Goal: Information Seeking & Learning: Learn about a topic

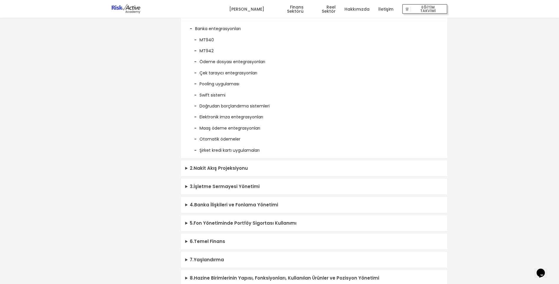
scroll to position [324, 0]
click at [193, 166] on summary "2 . Nakit Akış Projeksiyonu" at bounding box center [314, 168] width 266 height 16
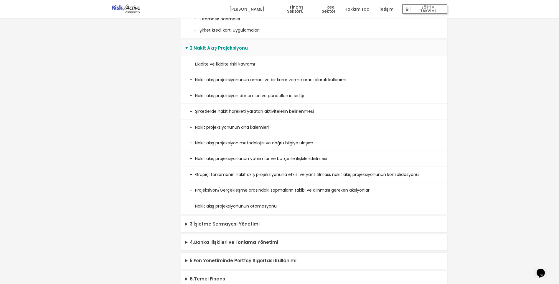
scroll to position [501, 0]
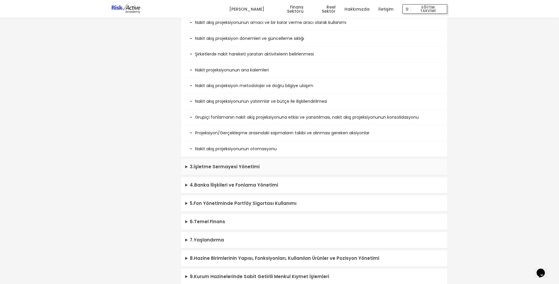
click at [194, 164] on summary "3 . İşletme Sermayesi Yönetimi" at bounding box center [314, 167] width 266 height 16
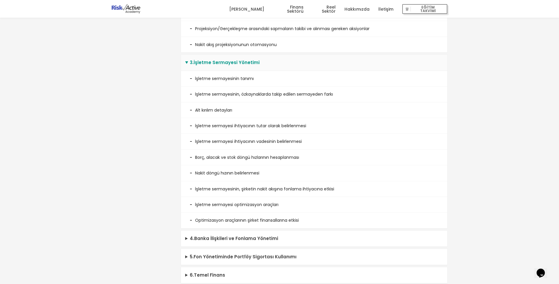
scroll to position [619, 0]
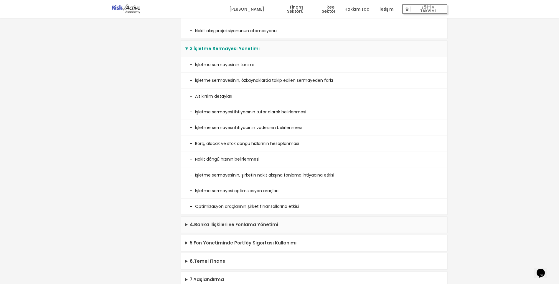
click at [201, 225] on summary "4 . Banka İlişkileri ve Fonlama Yönetimi" at bounding box center [314, 224] width 266 height 16
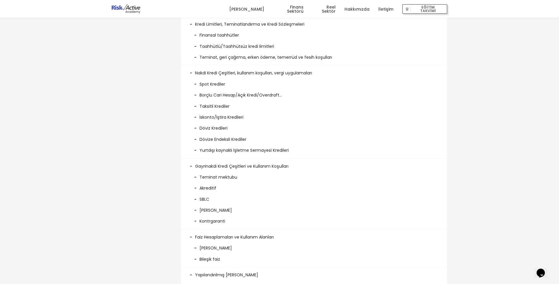
scroll to position [1061, 0]
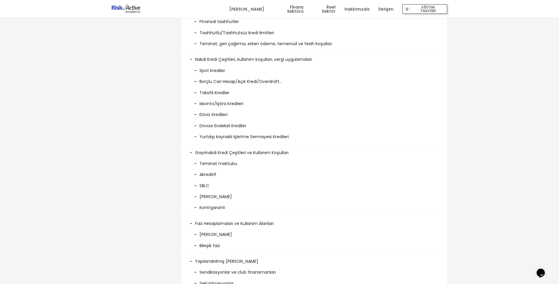
click at [192, 152] on li "Gayrinakdi Kredi Çeşitleri ve Kullanım Koşulları Teminat mektubu Akreditif SBLC…" at bounding box center [314, 180] width 266 height 71
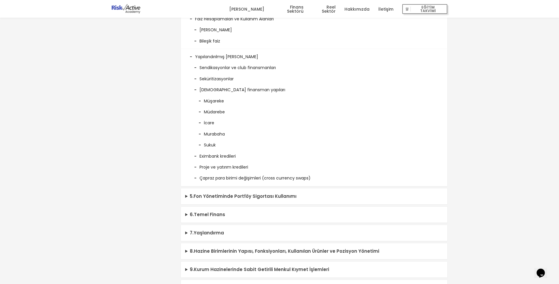
scroll to position [1297, 0]
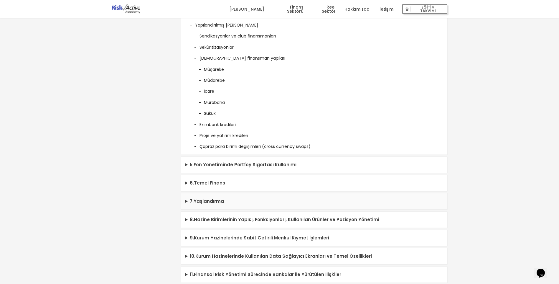
click at [205, 201] on summary "7 . Yaşlandırma" at bounding box center [314, 201] width 266 height 16
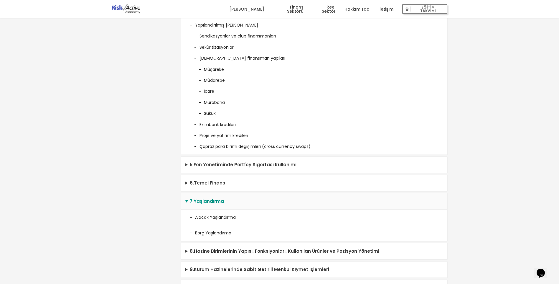
click at [207, 217] on li "Alacak Yaşlandırma" at bounding box center [314, 217] width 266 height 16
click at [215, 167] on summary "5 . Fon Yönetiminde Portföy Sigortası Kullanımı" at bounding box center [314, 165] width 266 height 16
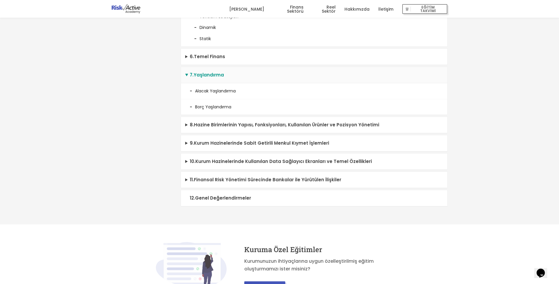
scroll to position [1680, 0]
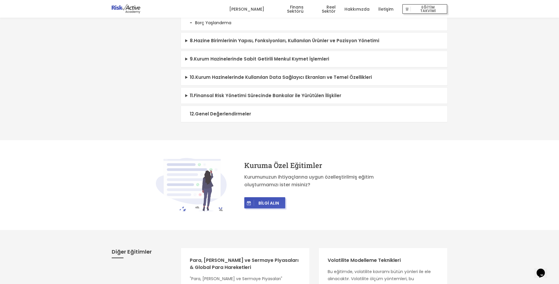
click at [222, 113] on summary "12 . Genel Değerlendirmeler" at bounding box center [314, 114] width 266 height 16
click at [243, 97] on summary "11 . Finansal Risk Yönetimi Sürecinde Bankalar ile Yürütülen İlişkiler" at bounding box center [314, 96] width 266 height 16
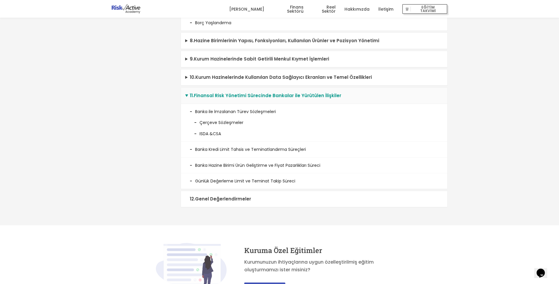
click at [241, 85] on li "10 . Kurum Hazinelerinde Kullanılan Data Sağlayıcı Ekranları ve Temel Özellikle…" at bounding box center [314, 77] width 267 height 17
click at [241, 80] on summary "10 . Kurum Hazinelerinde Kullanılan Data Sağlayıcı Ekranları ve Temel Özellikle…" at bounding box center [314, 77] width 266 height 16
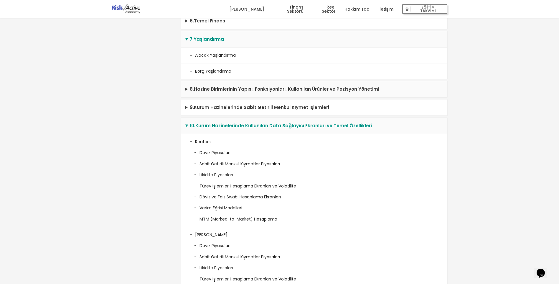
scroll to position [1621, 0]
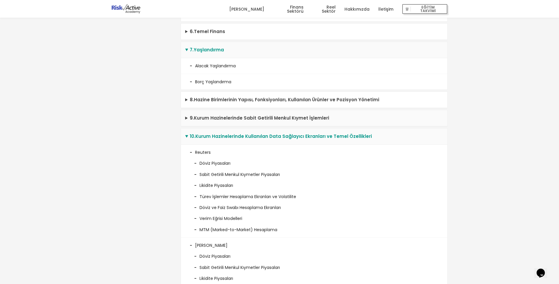
click at [237, 113] on summary "9 . Kurum Hazinelerinde Sabit Getirili Menkul Kıymet İşlemleri" at bounding box center [314, 118] width 266 height 16
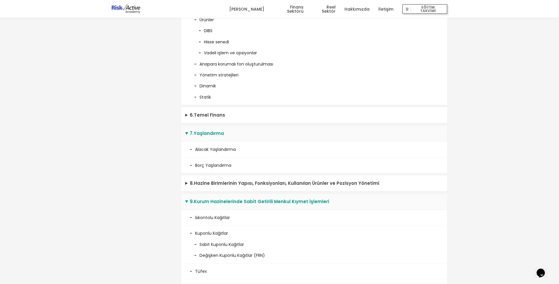
scroll to position [1533, 0]
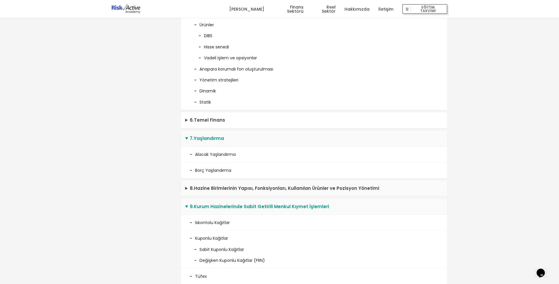
click at [218, 190] on summary "8 . Hazine Birimlerinin Yapısı, Fonksiyonları, Kullanılan Ürünler ve Pozisyon Y…" at bounding box center [314, 188] width 266 height 16
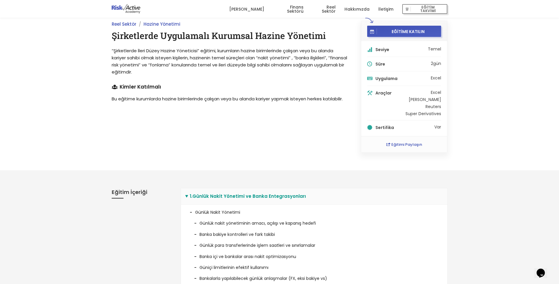
scroll to position [0, 0]
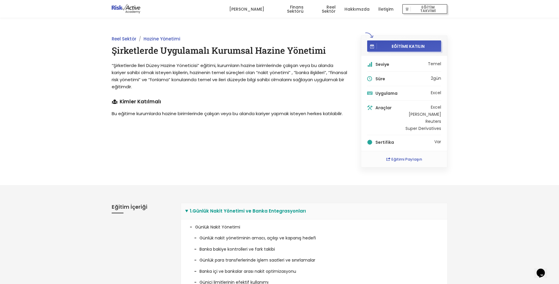
click at [189, 210] on summary "1 . Günlük Nakit Yönetimi ve Banka Entegrasyonları" at bounding box center [314, 211] width 266 height 16
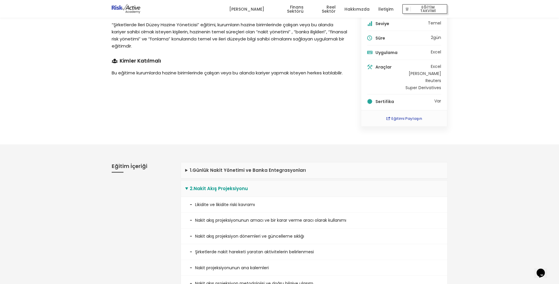
scroll to position [59, 0]
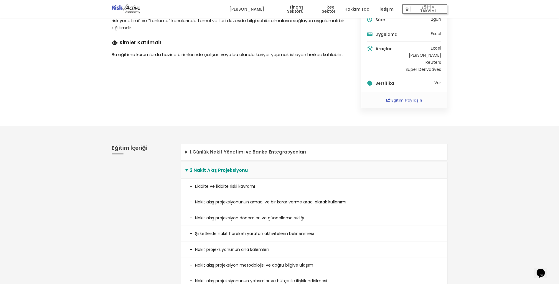
click at [187, 168] on summary "2 . Nakit Akış Projeksiyonu" at bounding box center [314, 170] width 266 height 16
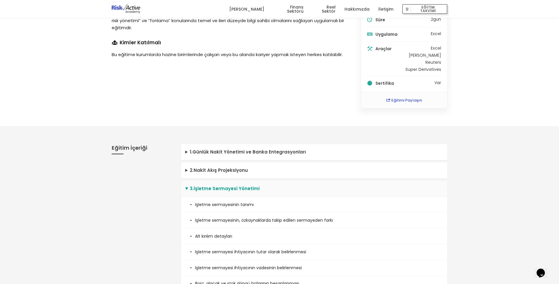
click at [187, 191] on summary "3 . İşletme Sermayesi Yönetimi" at bounding box center [314, 188] width 266 height 16
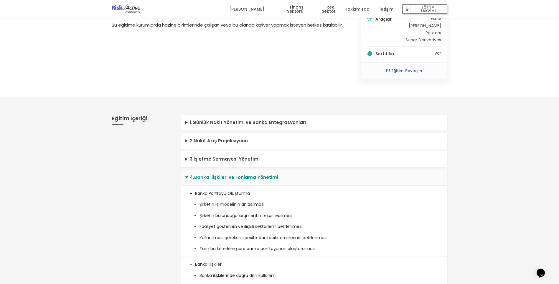
click at [185, 176] on summary "4 . Banka İlişkileri ve Fonlama Yönetimi" at bounding box center [314, 177] width 266 height 16
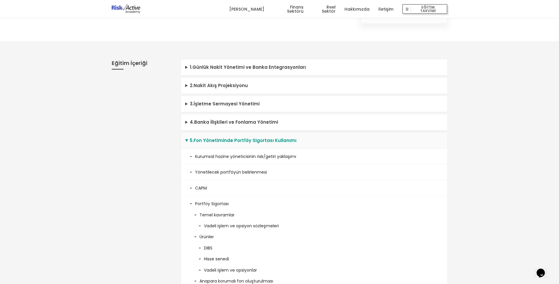
scroll to position [147, 0]
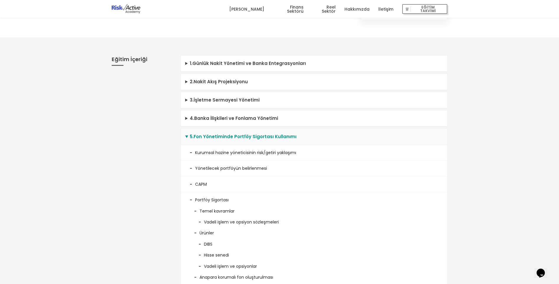
click at [190, 136] on summary "5 . Fon Yönetiminde Portföy Sigortası Kullanımı" at bounding box center [314, 137] width 266 height 16
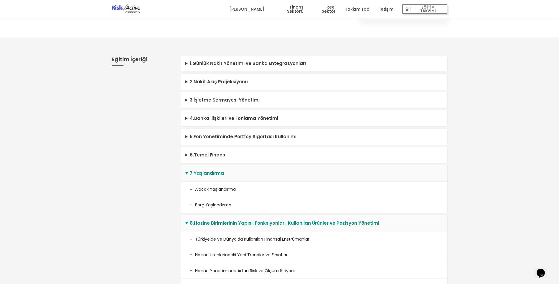
click at [187, 171] on summary "7 . Yaşlandırma" at bounding box center [314, 173] width 266 height 16
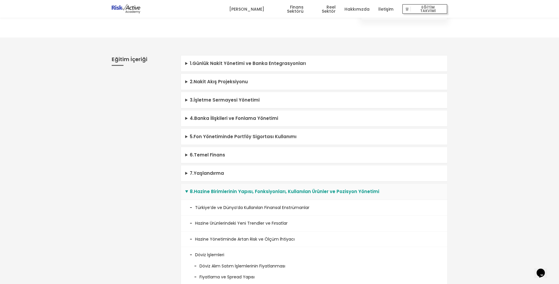
click at [189, 189] on summary "8 . Hazine Birimlerinin Yapısı, Fonksiyonları, Kullanılan Ürünler ve Pozisyon Y…" at bounding box center [314, 191] width 266 height 16
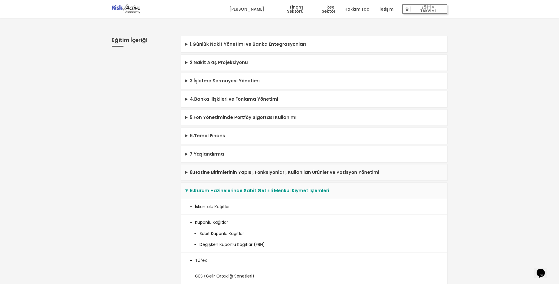
scroll to position [177, 0]
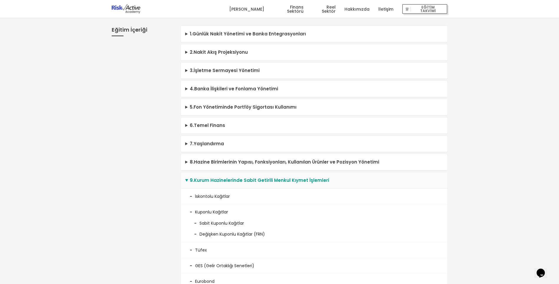
click at [188, 182] on summary "9 . Kurum Hazinelerinde Sabit Getirili Menkul Kıymet İşlemleri" at bounding box center [314, 180] width 266 height 16
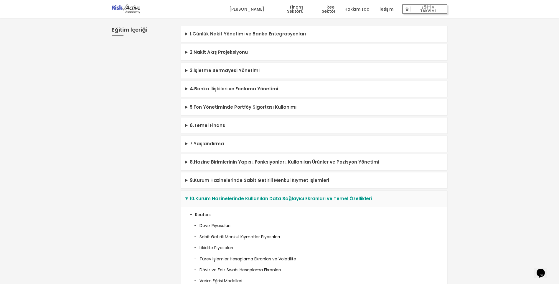
click at [189, 197] on summary "10 . Kurum Hazinelerinde Kullanılan Data Sağlayıcı Ekranları ve Temel Özellikle…" at bounding box center [314, 198] width 266 height 16
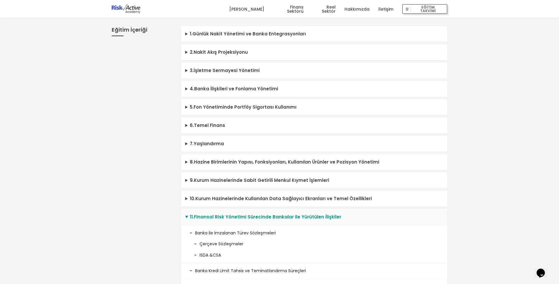
click at [193, 218] on summary "11 . Finansal Risk Yönetimi Sürecinde Bankalar ile Yürütülen İlişkiler" at bounding box center [314, 217] width 266 height 16
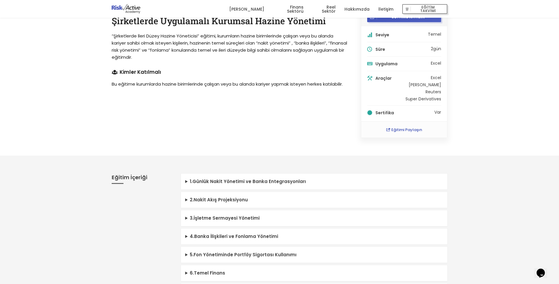
scroll to position [88, 0]
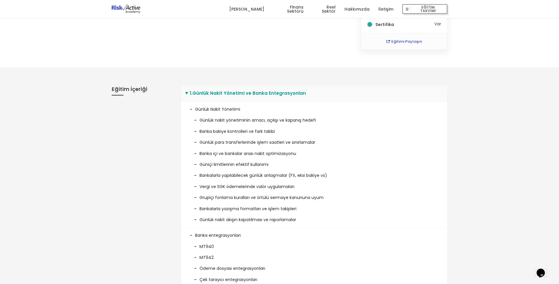
scroll to position [118, 0]
click at [189, 92] on summary "1 . Günlük Nakit Yönetimi ve Banka Entegrasyonları" at bounding box center [314, 93] width 266 height 16
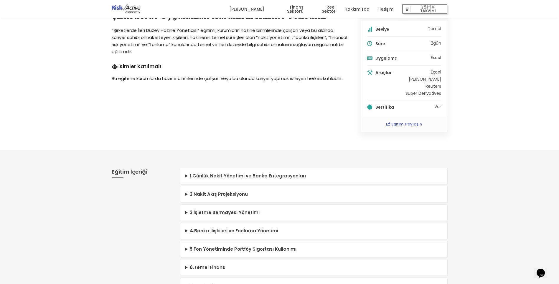
scroll to position [88, 0]
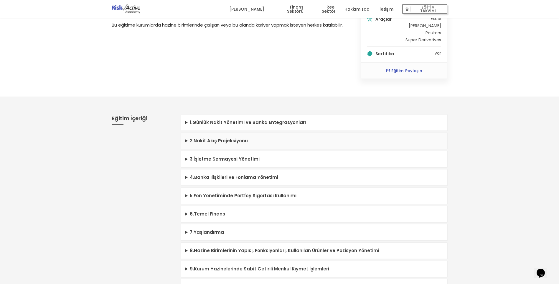
click at [185, 139] on summary "2 . Nakit Akış Projeksiyonu" at bounding box center [314, 141] width 266 height 16
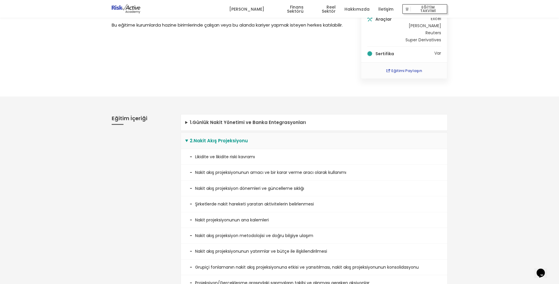
click at [185, 139] on summary "2 . Nakit Akış Projeksiyonu" at bounding box center [314, 141] width 266 height 16
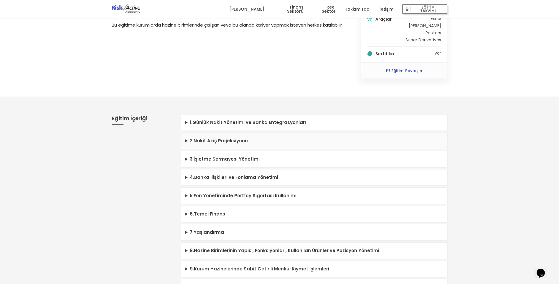
click at [185, 139] on summary "2 . Nakit Akış Projeksiyonu" at bounding box center [314, 141] width 266 height 16
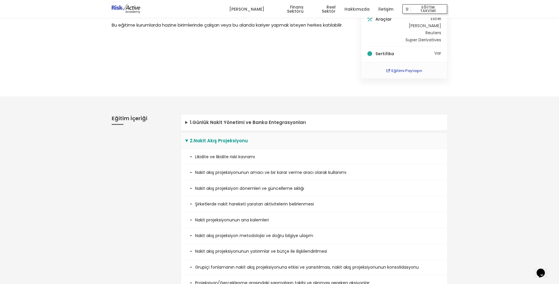
click at [187, 141] on summary "2 . Nakit Akış Projeksiyonu" at bounding box center [314, 141] width 266 height 16
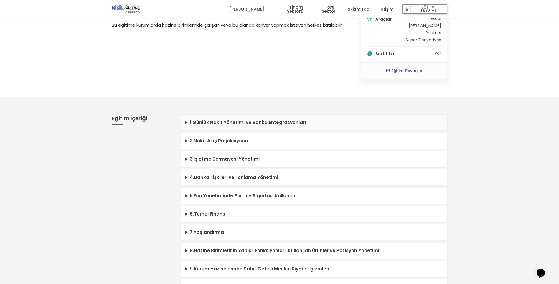
click at [186, 120] on summary "1 . Günlük Nakit Yönetimi ve Banka Entegrasyonları" at bounding box center [314, 122] width 266 height 16
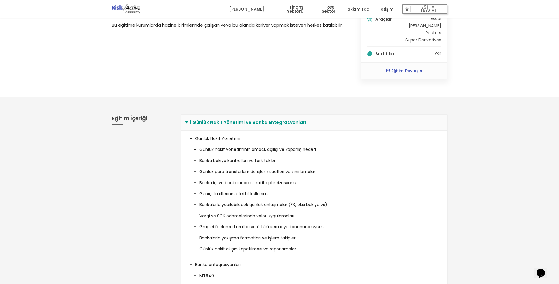
click at [186, 120] on summary "1 . Günlük Nakit Yönetimi ve Banka Entegrasyonları" at bounding box center [314, 122] width 266 height 16
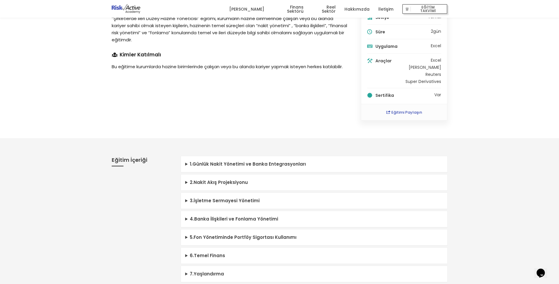
scroll to position [0, 0]
